Goal: Task Accomplishment & Management: Complete application form

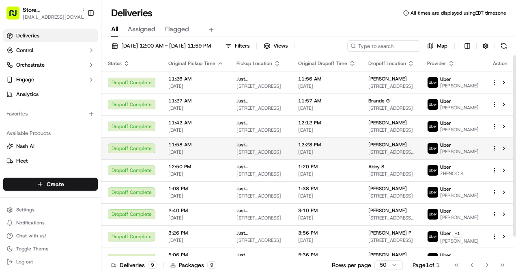
scroll to position [22, 0]
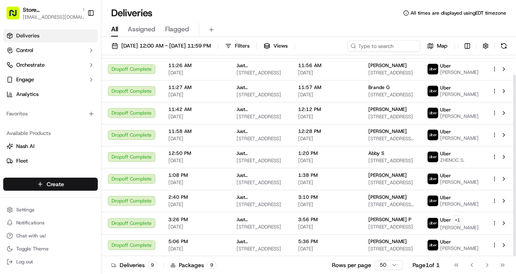
click at [53, 182] on html "Store [GEOGRAPHIC_DATA] (Just Salad) [EMAIL_ADDRESS][DOMAIN_NAME] Toggle Sideba…" at bounding box center [258, 137] width 516 height 274
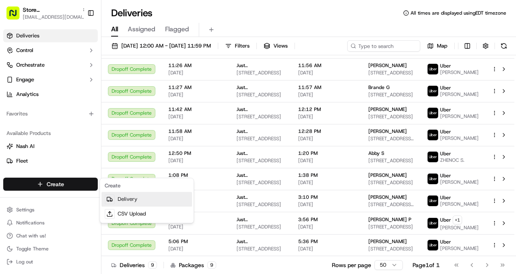
click at [131, 199] on link "Delivery" at bounding box center [146, 199] width 90 height 15
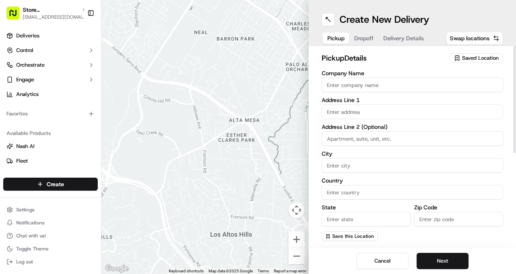
click at [479, 54] on span "Saved Location" at bounding box center [480, 57] width 37 height 7
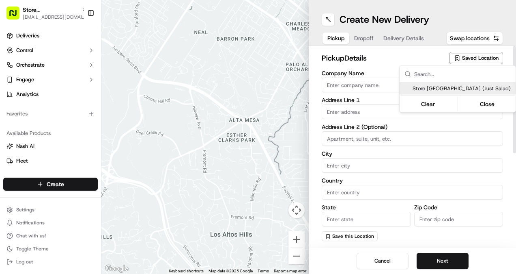
click at [467, 87] on span "Store [GEOGRAPHIC_DATA] (Just Salad)" at bounding box center [463, 88] width 100 height 7
type input "Store [GEOGRAPHIC_DATA] (Just Salad)"
type input "[STREET_ADDRESS]"
type input "Ste. 223"
type input "Boca Raton"
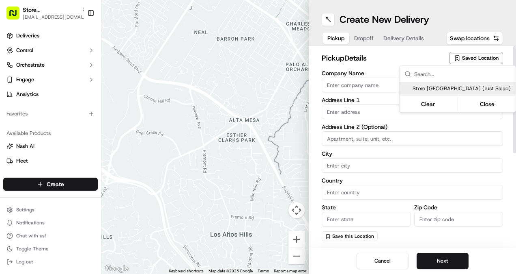
type input "US"
type input "FL"
type input "33486"
type input "[PHONE_NUMBER]"
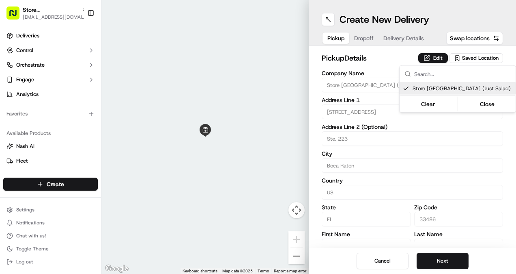
click at [440, 254] on html "Store [GEOGRAPHIC_DATA] (Just Salad) [EMAIL_ADDRESS][DOMAIN_NAME] Toggle Sideba…" at bounding box center [258, 137] width 516 height 274
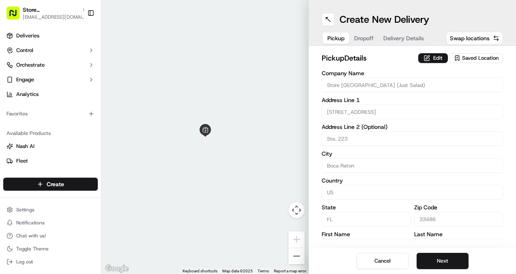
click at [365, 41] on span "Dropoff" at bounding box center [363, 38] width 19 height 8
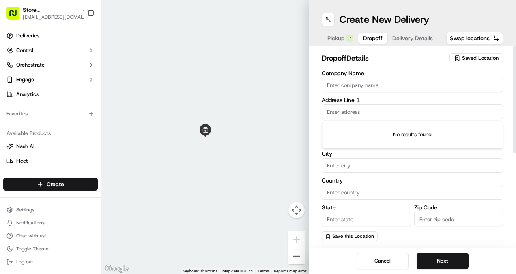
click at [365, 108] on input "text" at bounding box center [412, 111] width 181 height 15
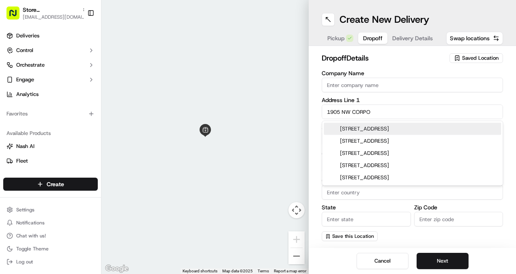
click at [373, 131] on div "[STREET_ADDRESS]" at bounding box center [412, 129] width 177 height 12
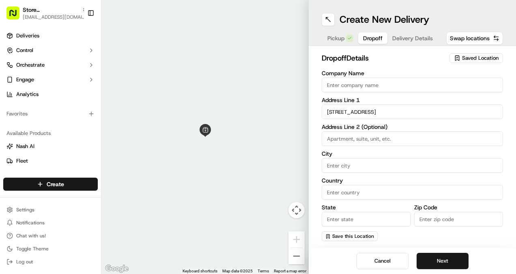
type input "[STREET_ADDRESS]"
type input "Boca Raton"
type input "[GEOGRAPHIC_DATA]"
type input "FL"
type input "33431"
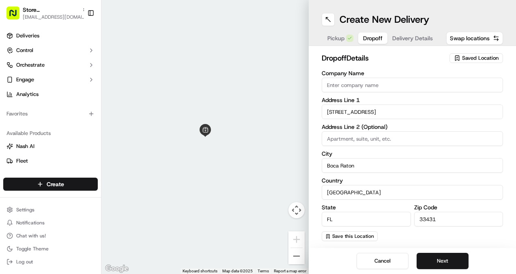
type input "[STREET_ADDRESS]"
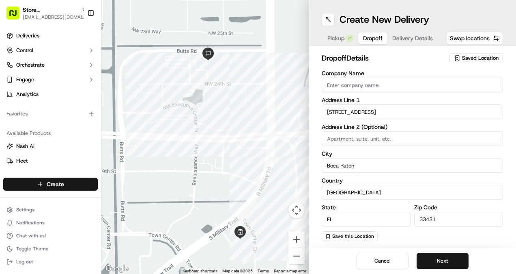
drag, startPoint x: 196, startPoint y: 87, endPoint x: 229, endPoint y: 106, distance: 38.2
click at [229, 106] on div at bounding box center [204, 137] width 207 height 274
click at [381, 141] on input at bounding box center [412, 138] width 181 height 15
click at [396, 232] on div "Company Name Address Line 1 1905 Corporate Boulevard Northwest Address Line 2 (…" at bounding box center [412, 155] width 181 height 170
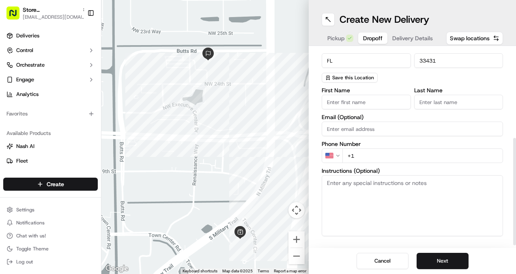
scroll to position [162, 0]
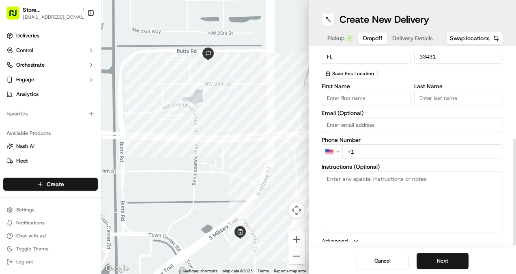
click at [389, 194] on textarea "Instructions (Optional)" at bounding box center [412, 201] width 181 height 61
type textarea "Call GUEST!"
click at [366, 98] on input "First Name" at bounding box center [366, 97] width 89 height 15
paste input "[PERSON_NAME]"
type input "[PERSON_NAME]"
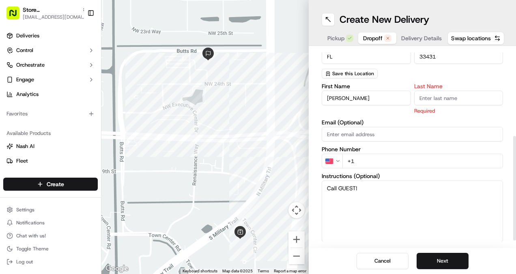
click at [457, 96] on input "Last Name" at bounding box center [458, 97] width 89 height 15
paste input "[PERSON_NAME]"
type input "[PERSON_NAME]"
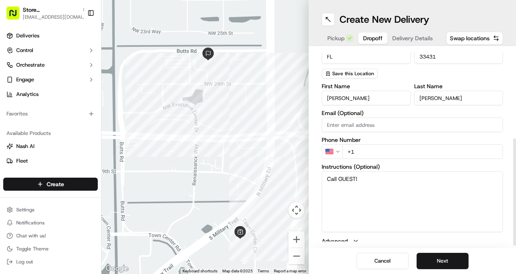
click at [420, 147] on input "+1" at bounding box center [423, 151] width 161 height 15
paste input "[PHONE_NUMBER]"
type input "[PHONE_NUMBER]"
click at [437, 266] on button "Next" at bounding box center [443, 260] width 52 height 16
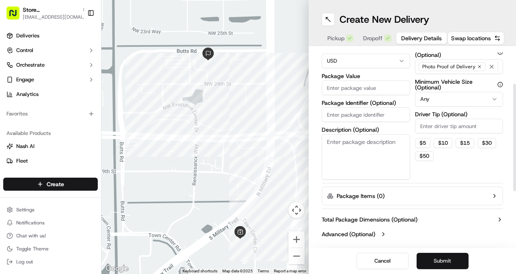
scroll to position [67, 0]
click at [452, 129] on input "Driver Tip (Optional)" at bounding box center [459, 126] width 88 height 15
type input "5.00"
click at [347, 84] on input "Package Value" at bounding box center [366, 88] width 88 height 15
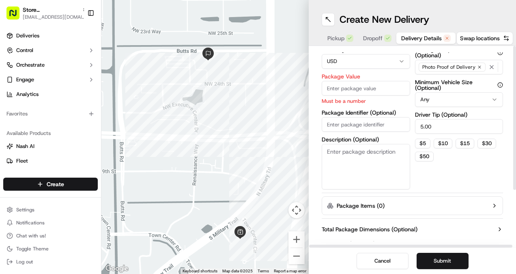
scroll to position [0, 0]
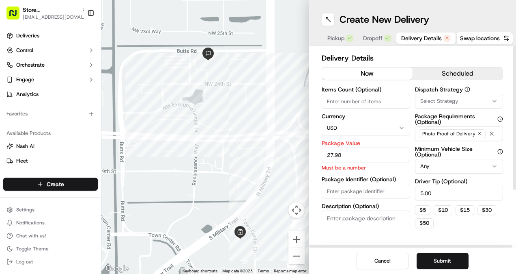
type input "27.98"
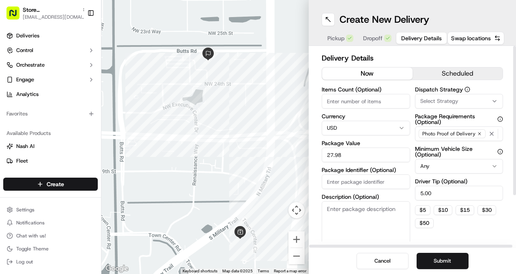
click at [351, 185] on input "Package Identifier (Optional)" at bounding box center [366, 181] width 88 height 15
paste input "Order #WEB-13294258;"
type input "Order #WEB-13294258;"
click at [443, 257] on button "Submit" at bounding box center [443, 260] width 52 height 16
